Goal: Task Accomplishment & Management: Use online tool/utility

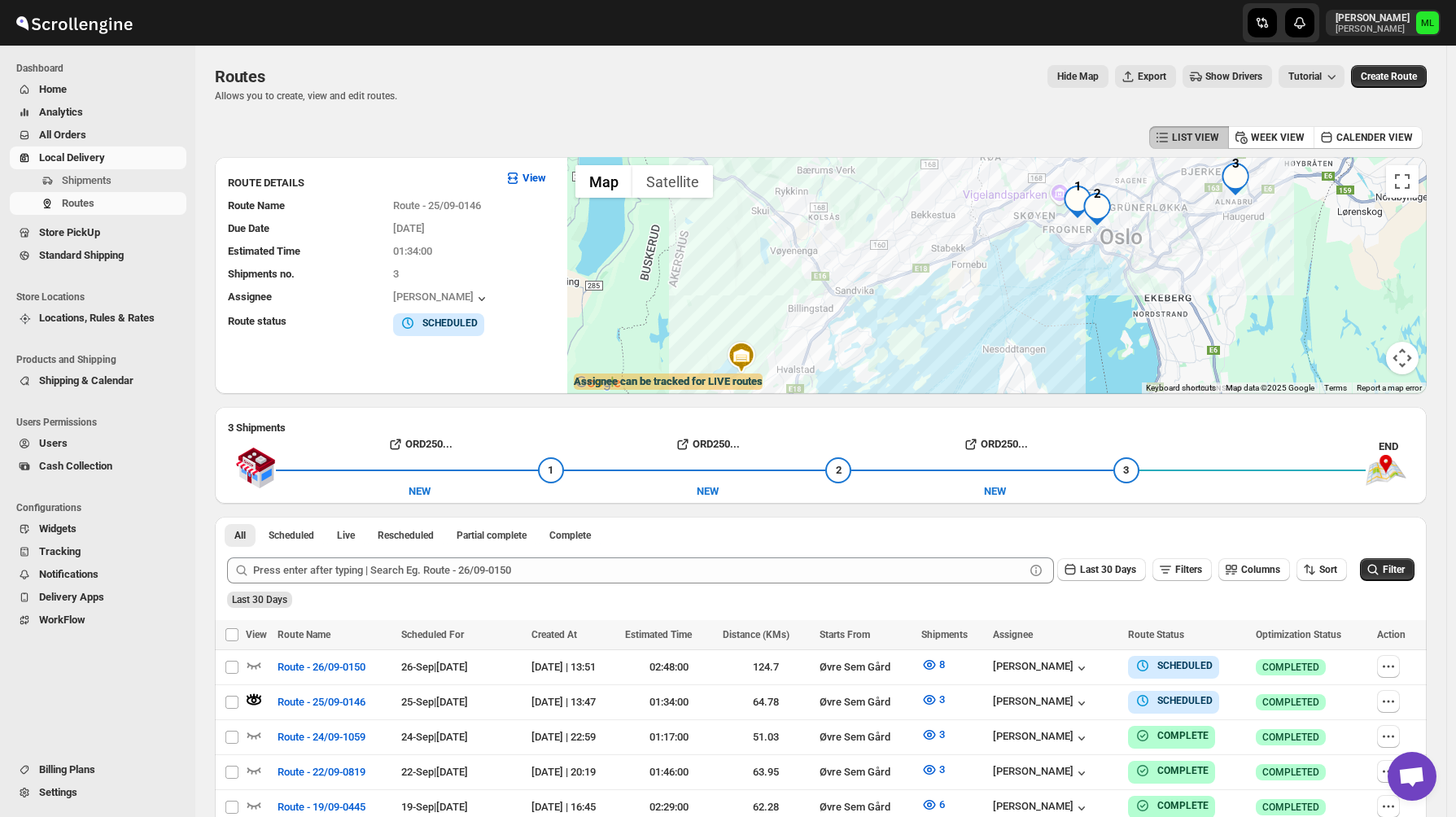
click at [111, 248] on span "Standard Shipping" at bounding box center [111, 255] width 144 height 16
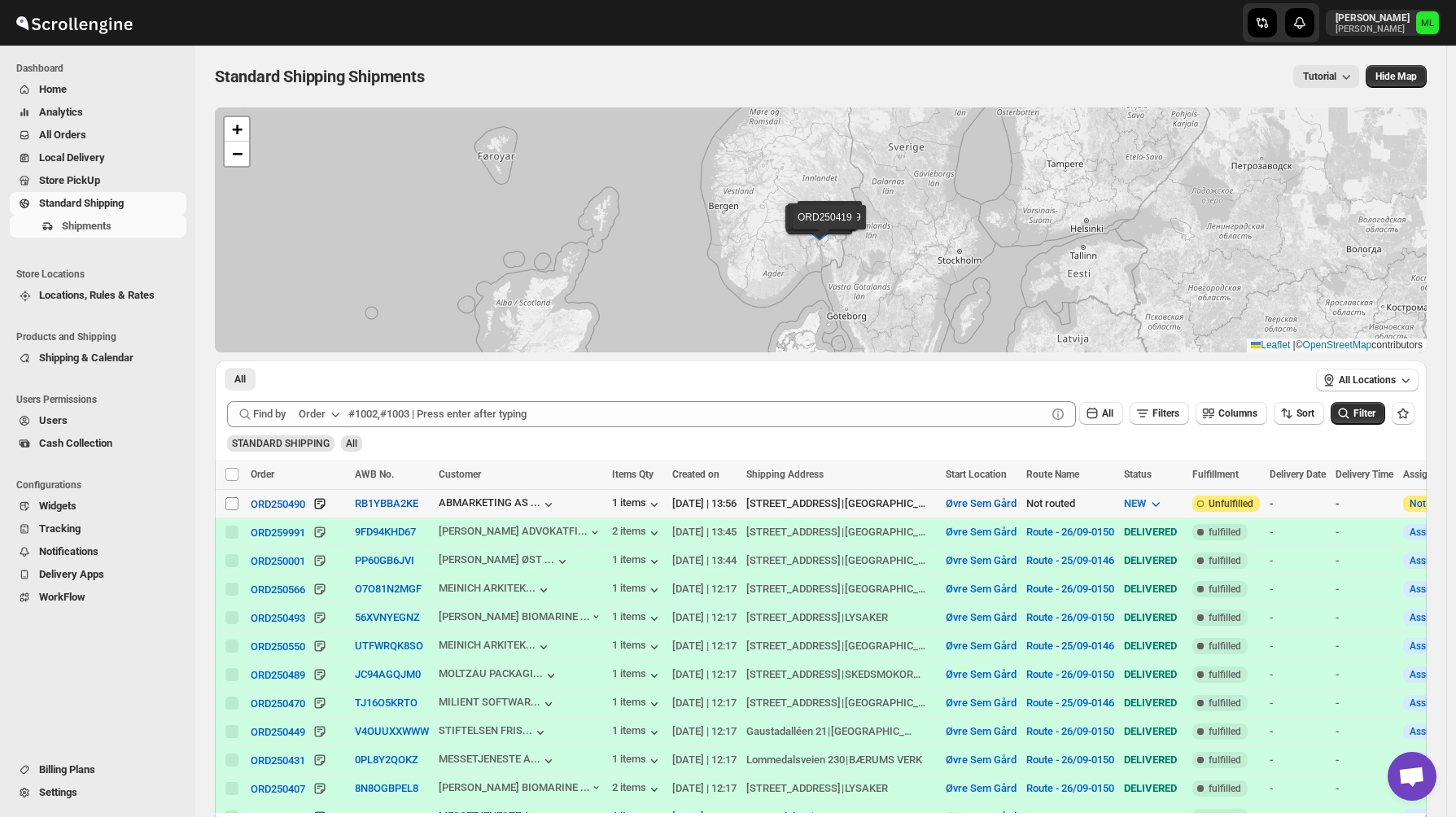
click at [232, 504] on input "Select shipment" at bounding box center [232, 503] width 13 height 13
checkbox input "true"
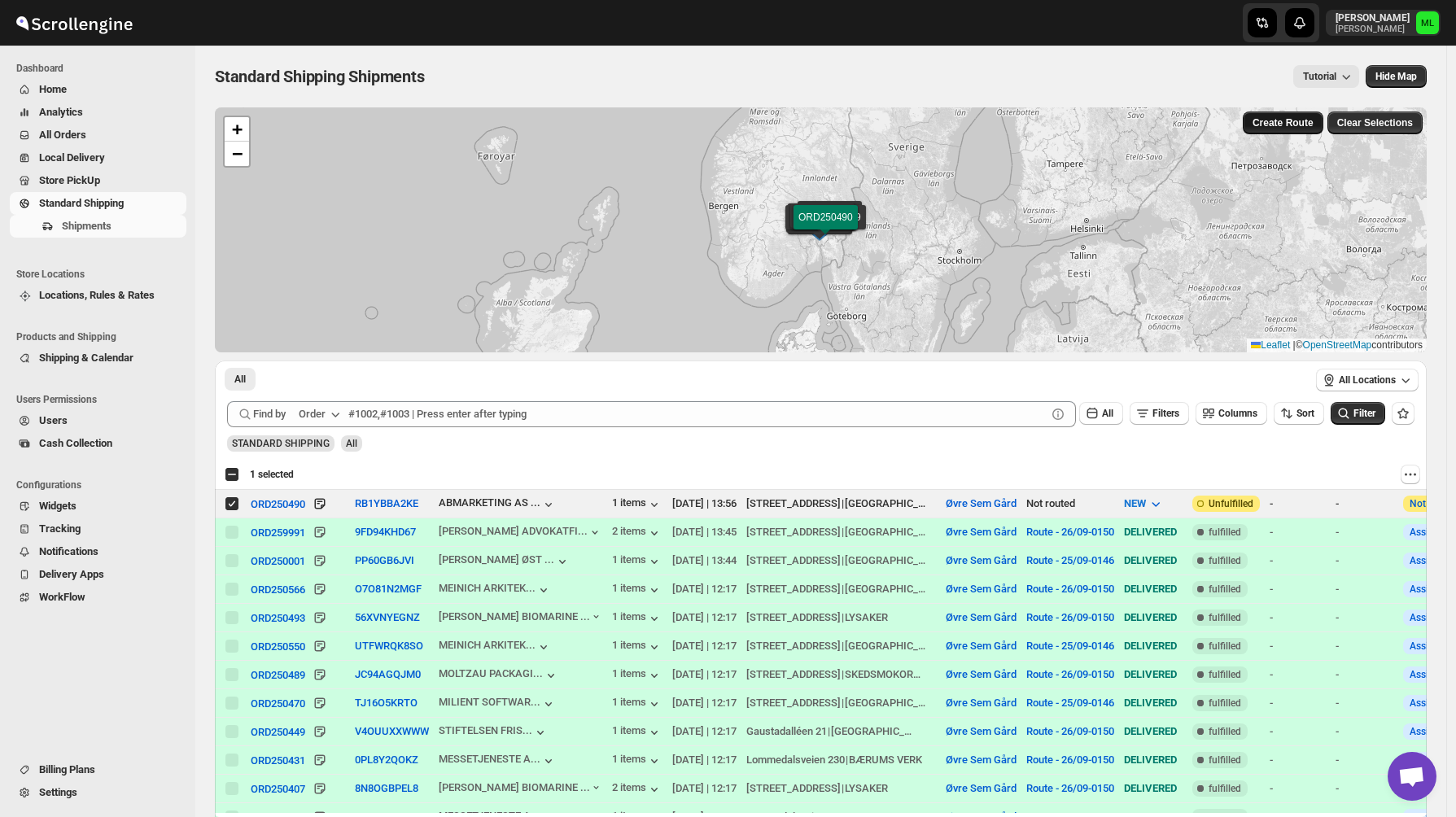
click at [1279, 119] on span "Create Route" at bounding box center [1282, 122] width 61 height 13
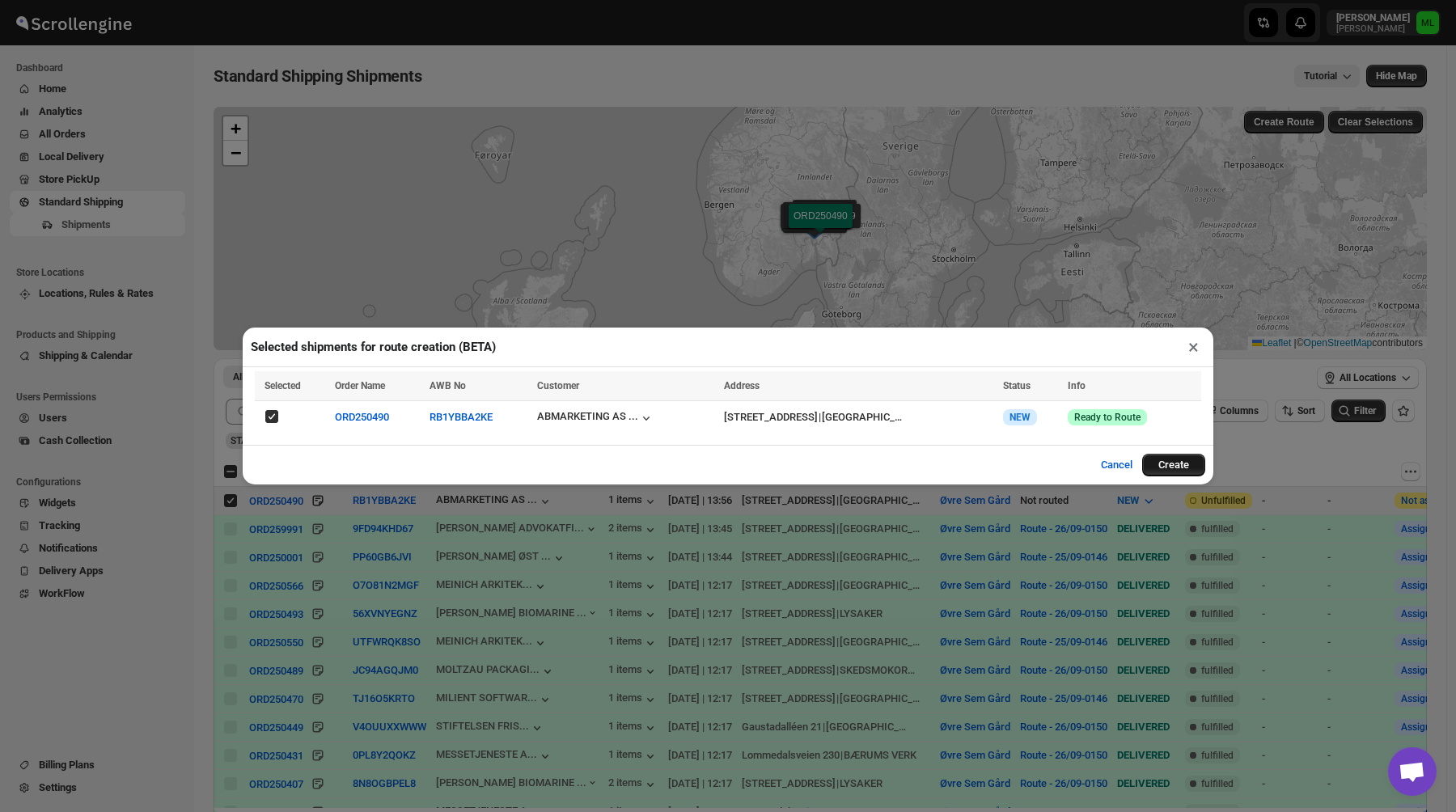
click at [1159, 463] on button "Create" at bounding box center [1173, 465] width 63 height 23
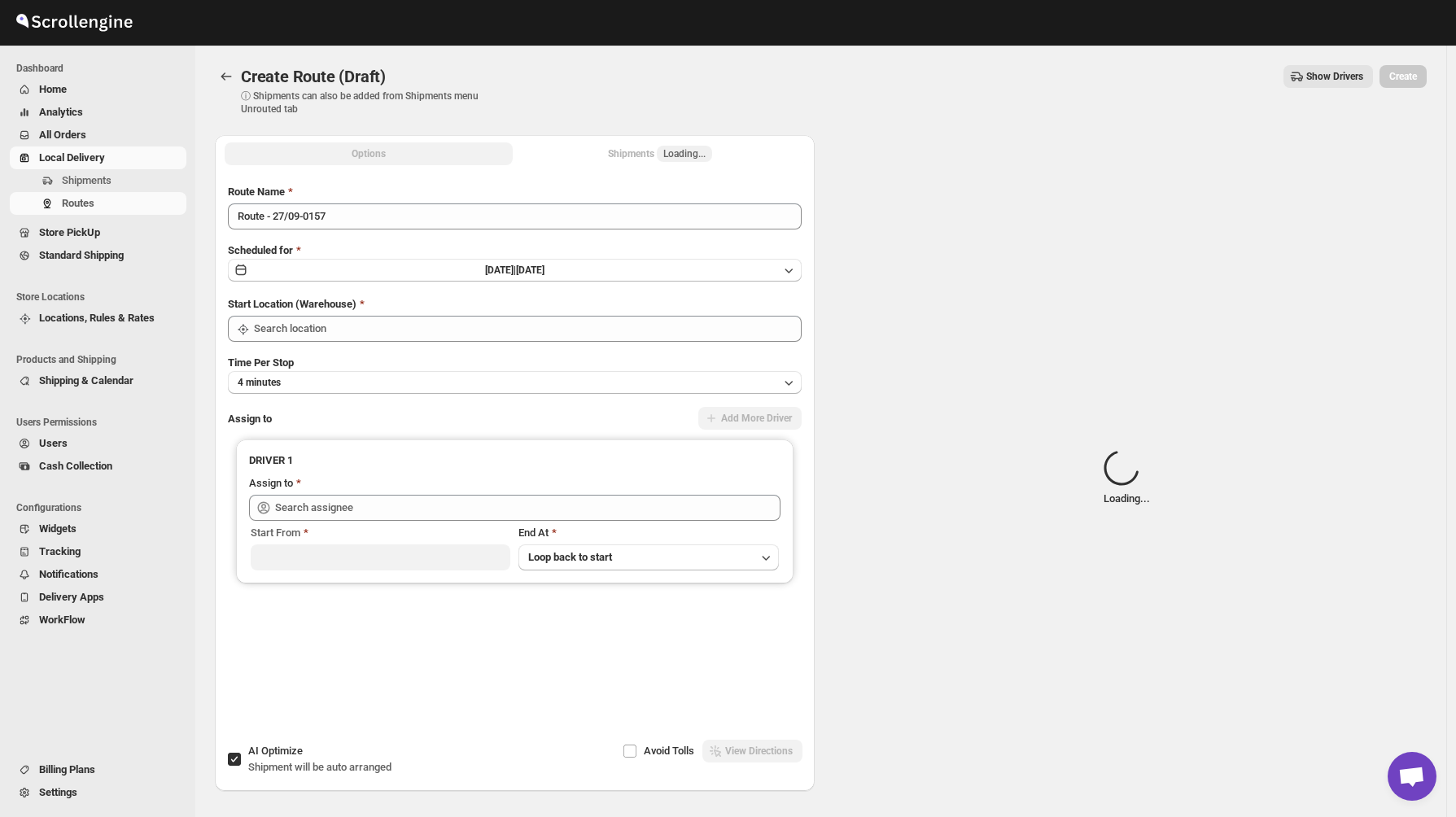
type input "Øvre Sem Gård"
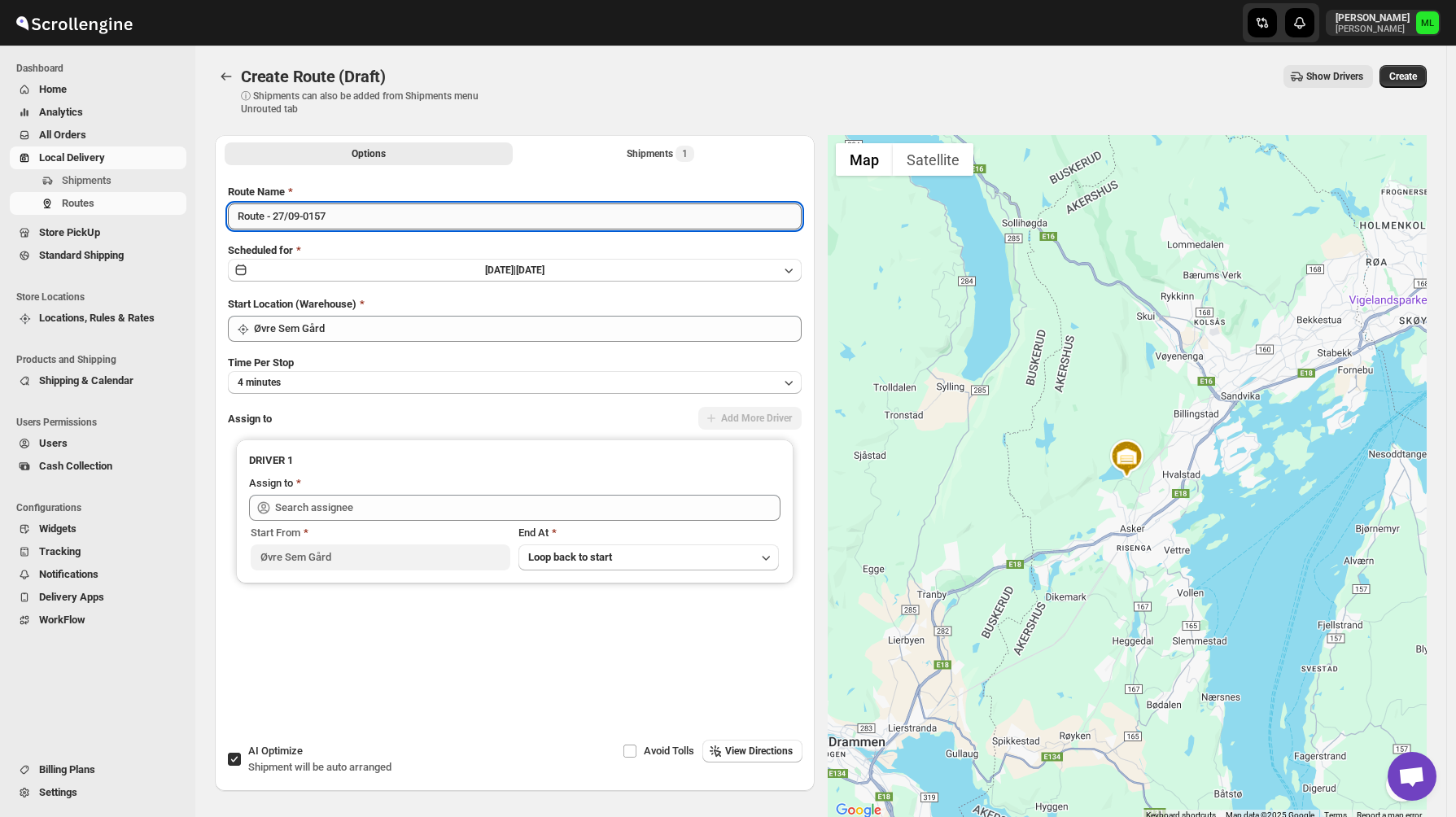
click at [423, 213] on input "Route - 27/09-0157" at bounding box center [515, 216] width 574 height 26
click at [287, 266] on button "[DATE] | [DATE]" at bounding box center [515, 270] width 574 height 23
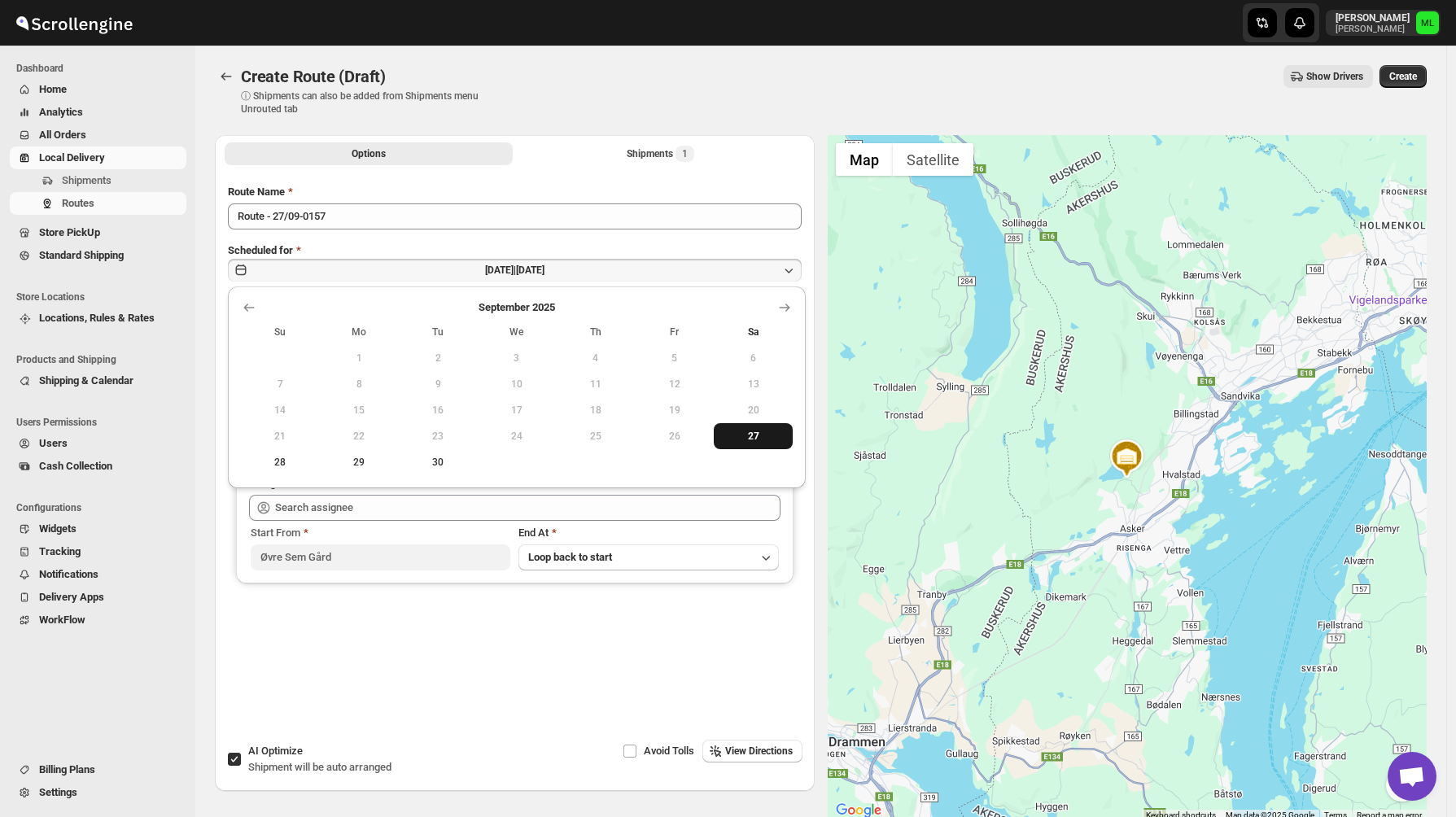
click at [743, 439] on span "27" at bounding box center [753, 435] width 66 height 13
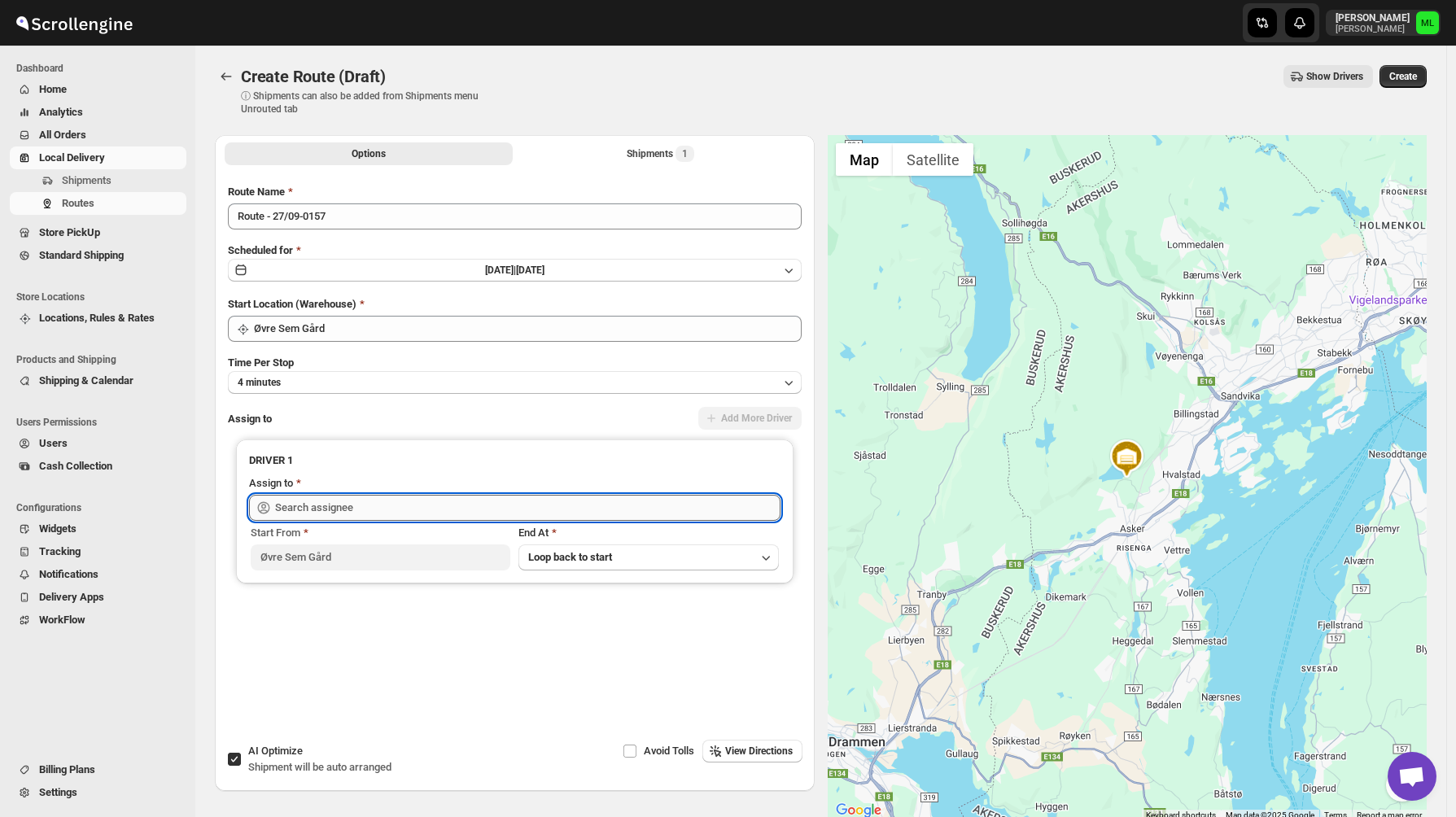
click at [555, 515] on input "text" at bounding box center [527, 507] width 505 height 26
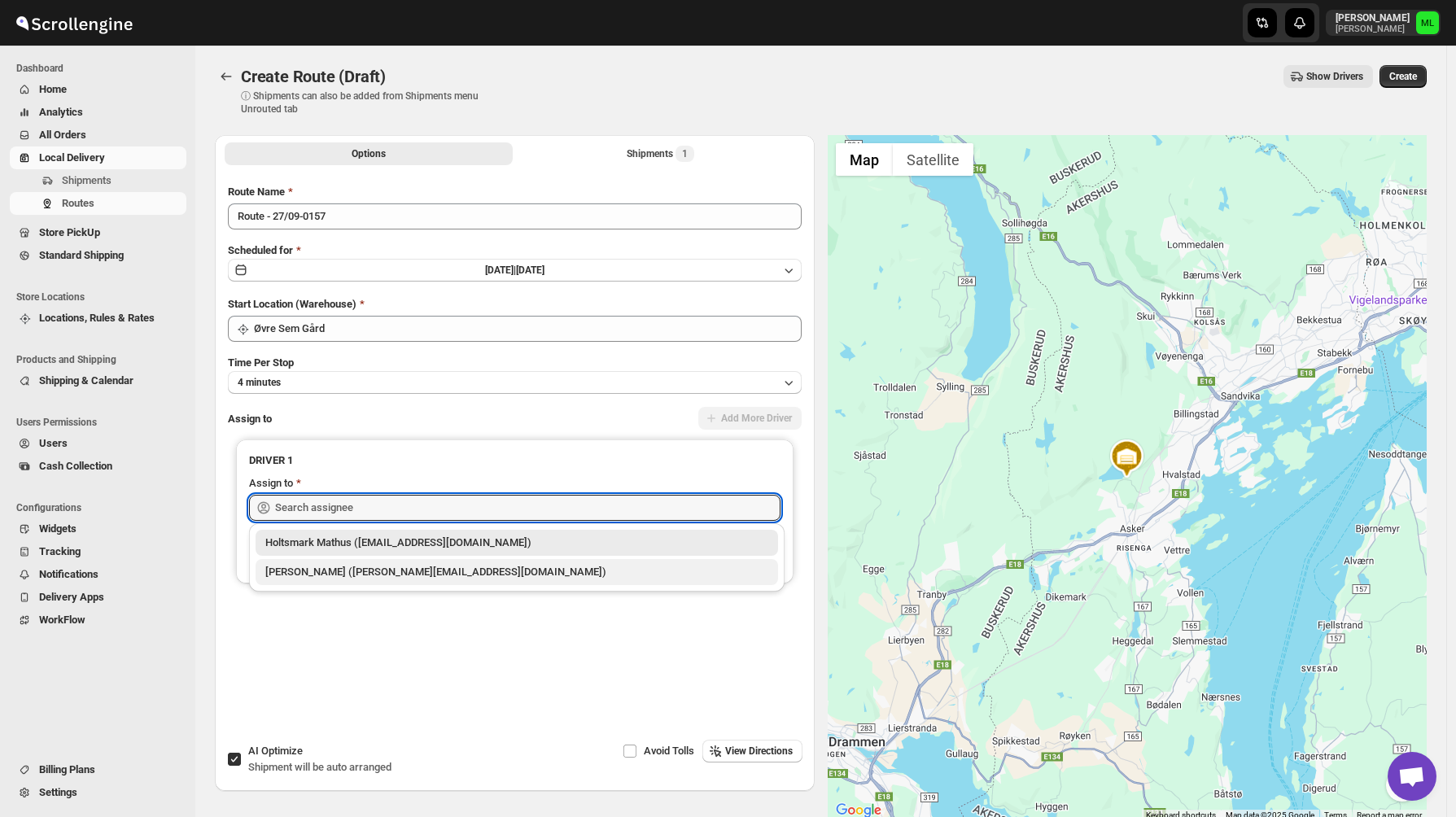
click at [460, 562] on div "[PERSON_NAME] ([PERSON_NAME][EMAIL_ADDRESS][DOMAIN_NAME])" at bounding box center [517, 572] width 522 height 26
type input "[PERSON_NAME] ([PERSON_NAME][EMAIL_ADDRESS][DOMAIN_NAME])"
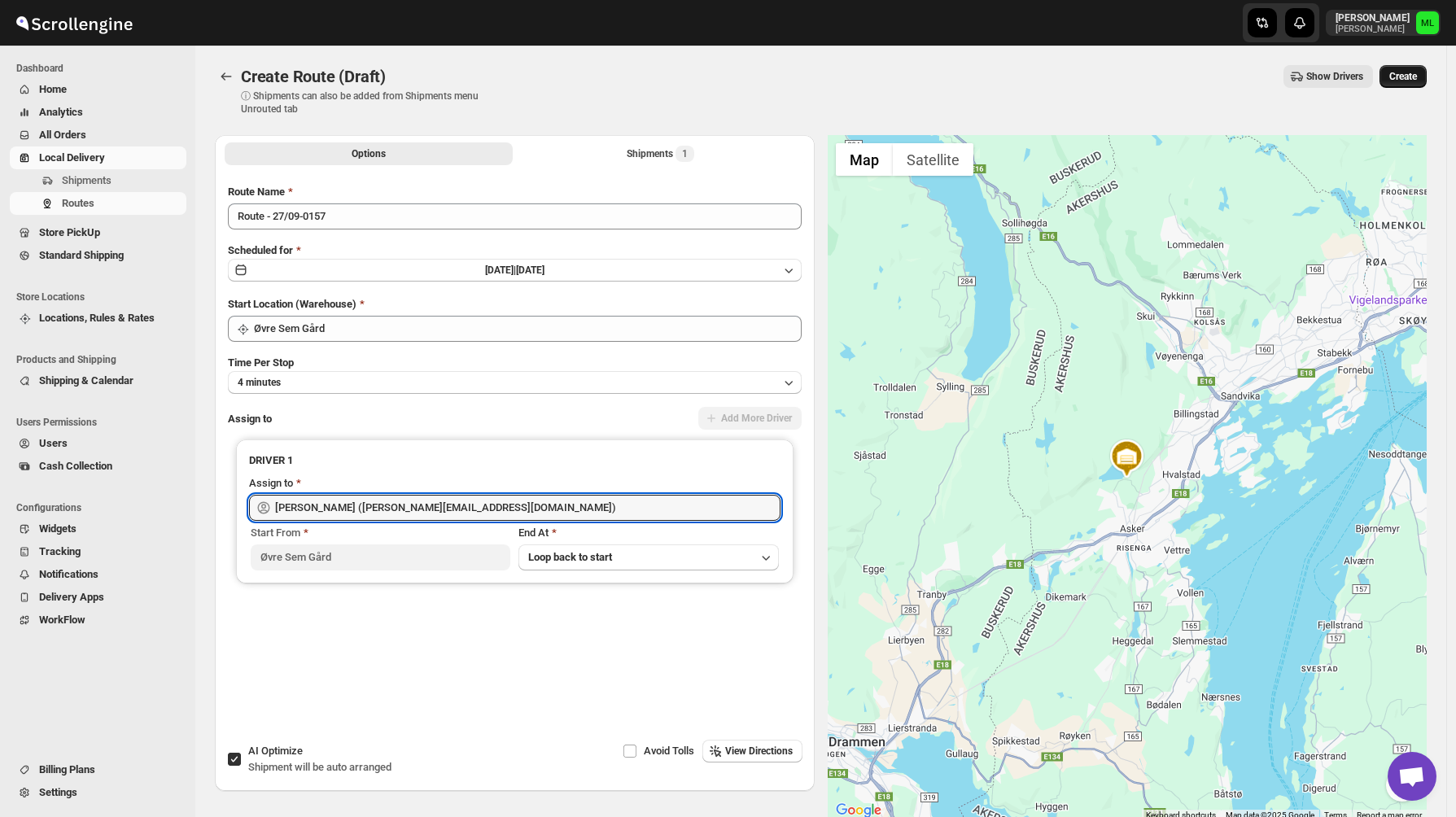
click at [1402, 72] on span "Create" at bounding box center [1403, 76] width 28 height 13
